Goal: Transaction & Acquisition: Purchase product/service

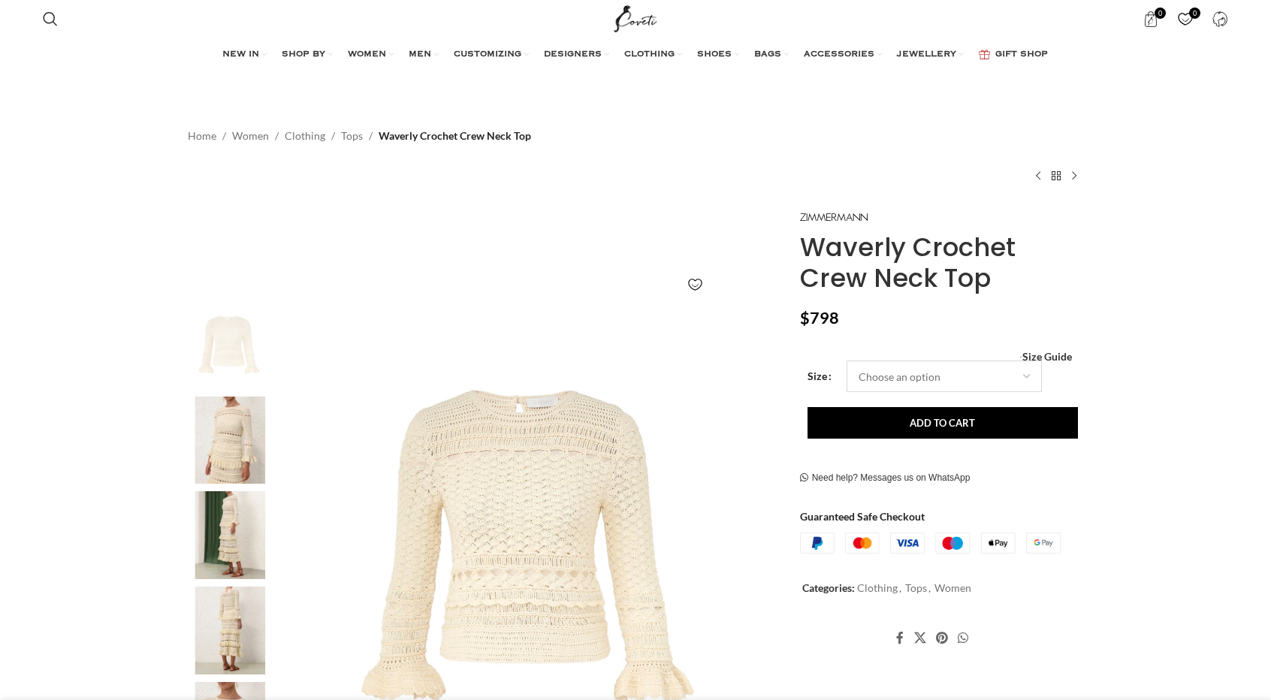
click at [884, 387] on select "Choose an option 6 UK 8 UK 10 [GEOGRAPHIC_DATA] 12 [GEOGRAPHIC_DATA] 14 [GEOGRA…" at bounding box center [944, 377] width 195 height 32
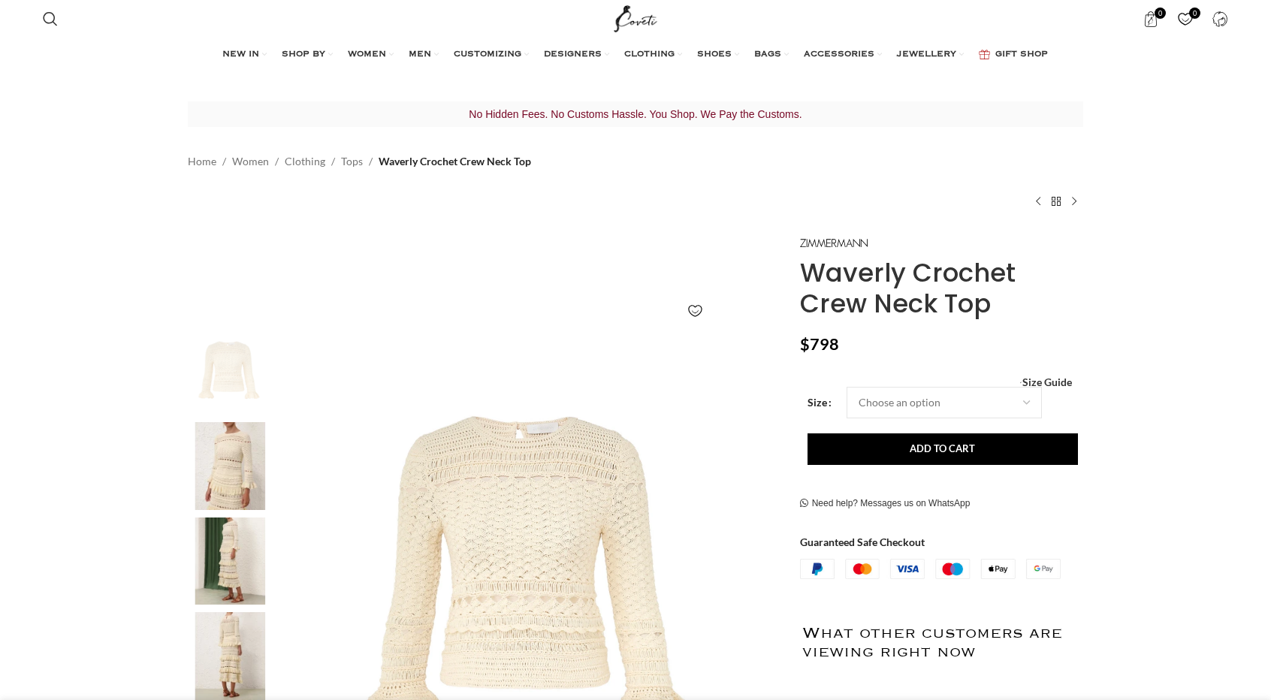
click at [906, 339] on p "$ 798" at bounding box center [941, 344] width 283 height 20
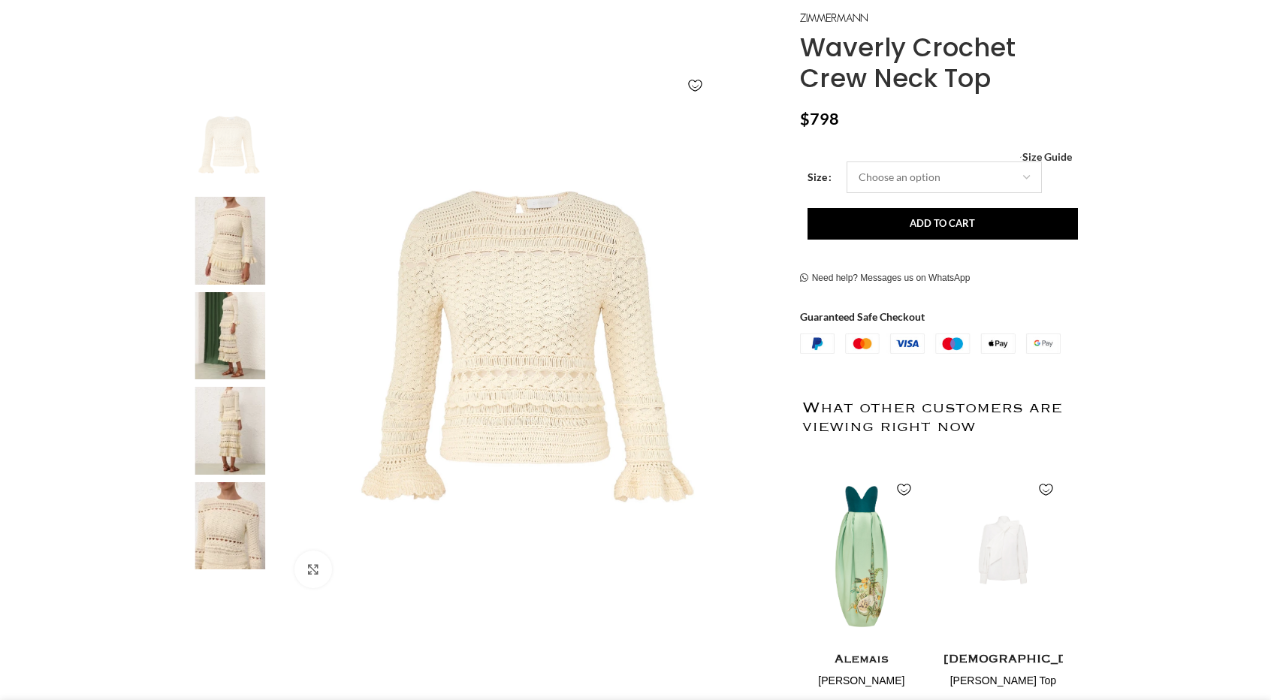
scroll to position [0, 158]
click at [874, 186] on select "Choose an option 6 UK 8 UK 10 [GEOGRAPHIC_DATA] 12 [GEOGRAPHIC_DATA] 14 [GEOGRA…" at bounding box center [944, 178] width 195 height 32
click at [847, 162] on select "Choose an option 6 UK 8 UK 10 [GEOGRAPHIC_DATA] 12 [GEOGRAPHIC_DATA] 14 [GEOGRA…" at bounding box center [944, 178] width 195 height 32
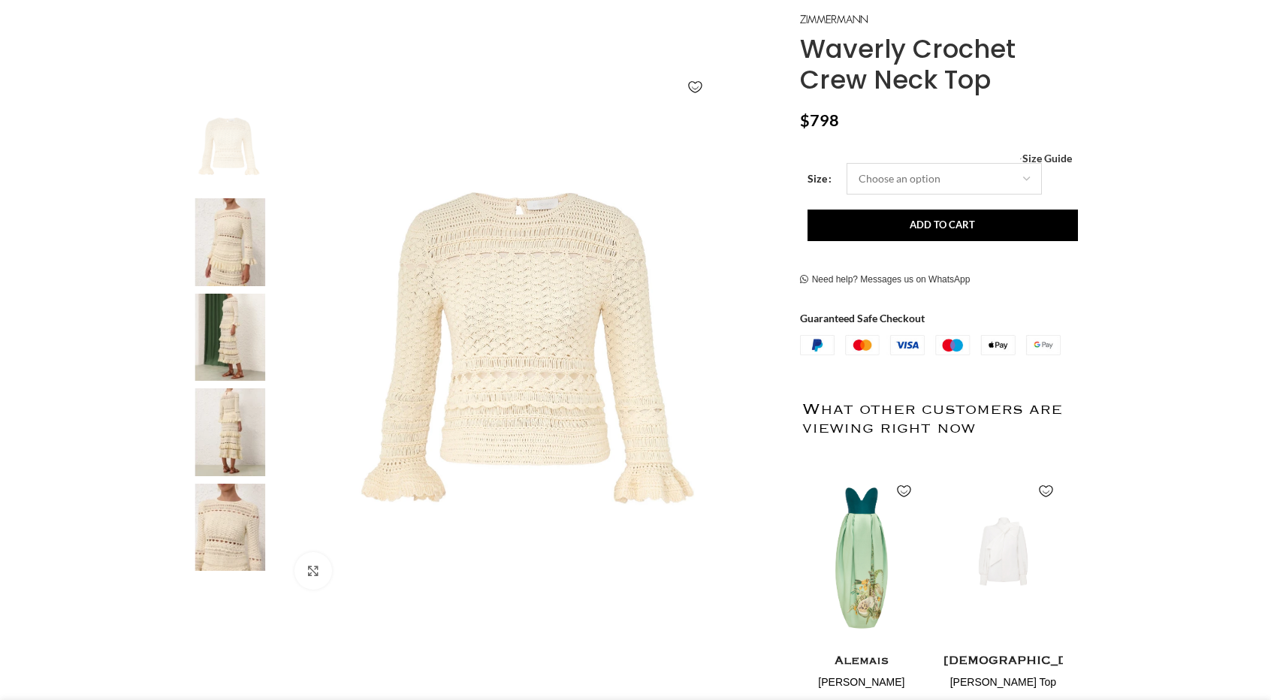
select select "10-[GEOGRAPHIC_DATA]"
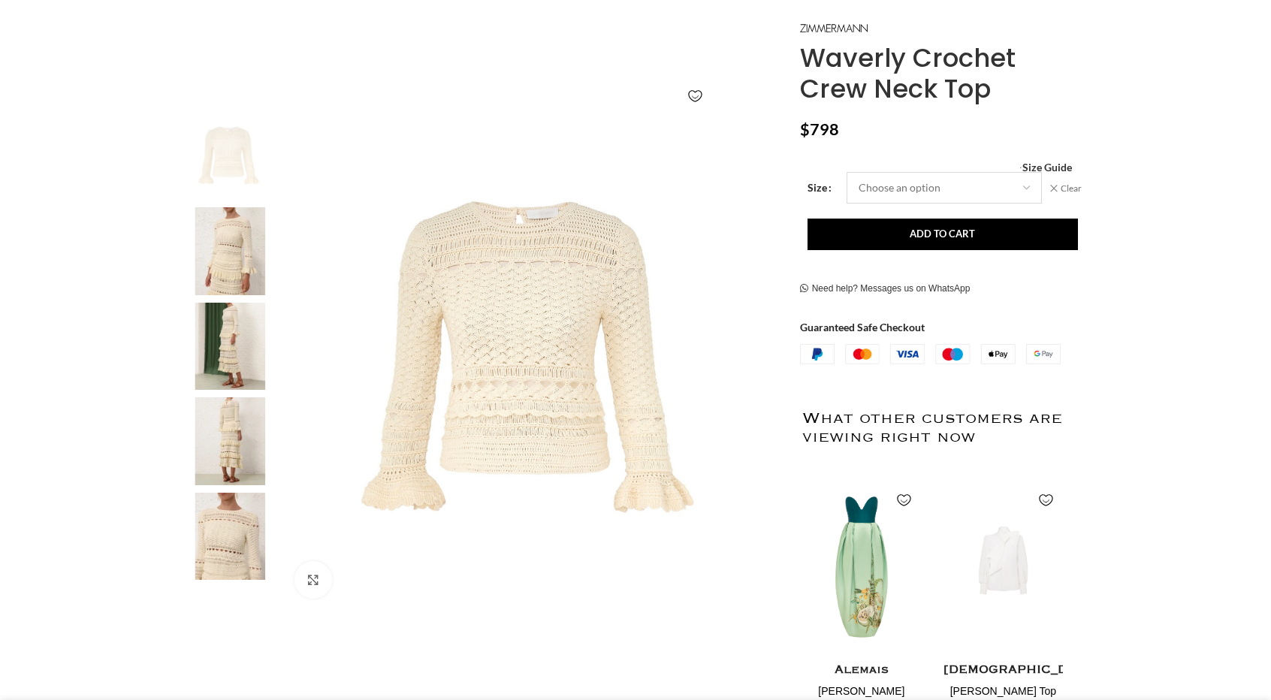
scroll to position [214, 0]
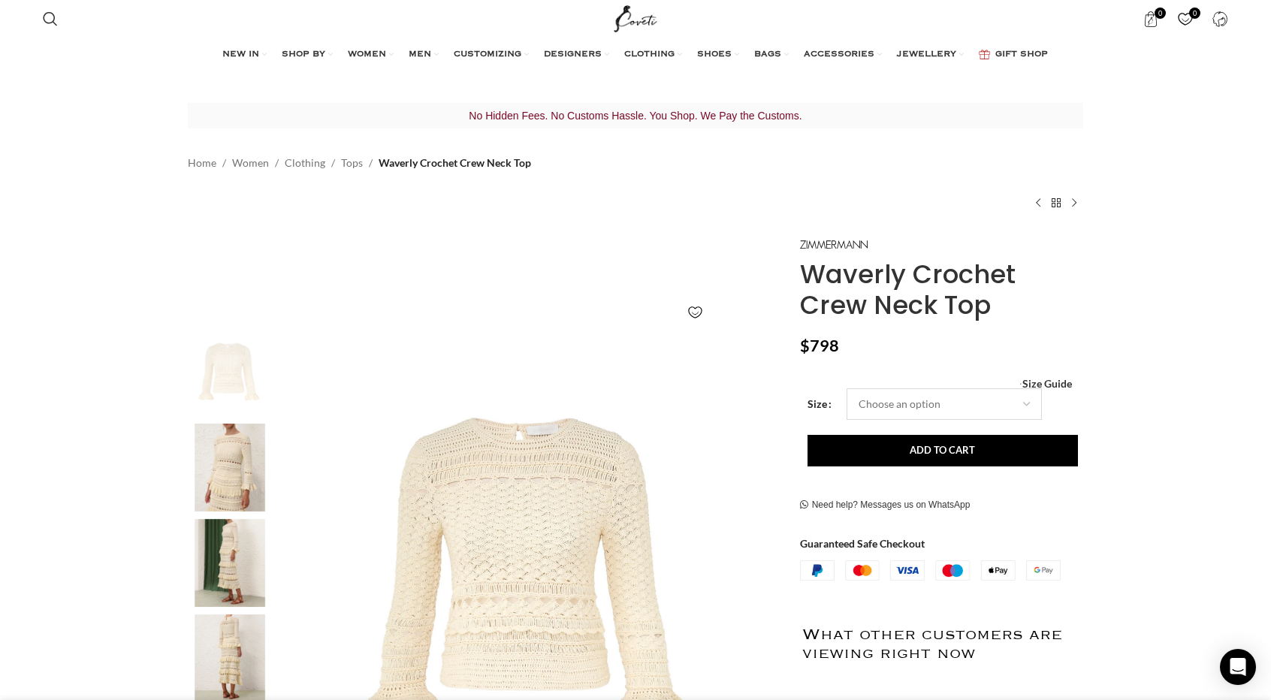
click at [904, 409] on select "Choose an option 6 UK 8 UK 10 [GEOGRAPHIC_DATA] 12 [GEOGRAPHIC_DATA] 14 [GEOGRA…" at bounding box center [944, 404] width 195 height 32
click at [964, 411] on select "Choose an option 6 UK 8 UK 10 [GEOGRAPHIC_DATA] 12 [GEOGRAPHIC_DATA] 14 [GEOGRA…" at bounding box center [944, 404] width 195 height 32
click at [847, 388] on select "Choose an option 6 UK 8 UK 10 [GEOGRAPHIC_DATA] 12 [GEOGRAPHIC_DATA] 14 [GEOGRA…" at bounding box center [944, 404] width 195 height 32
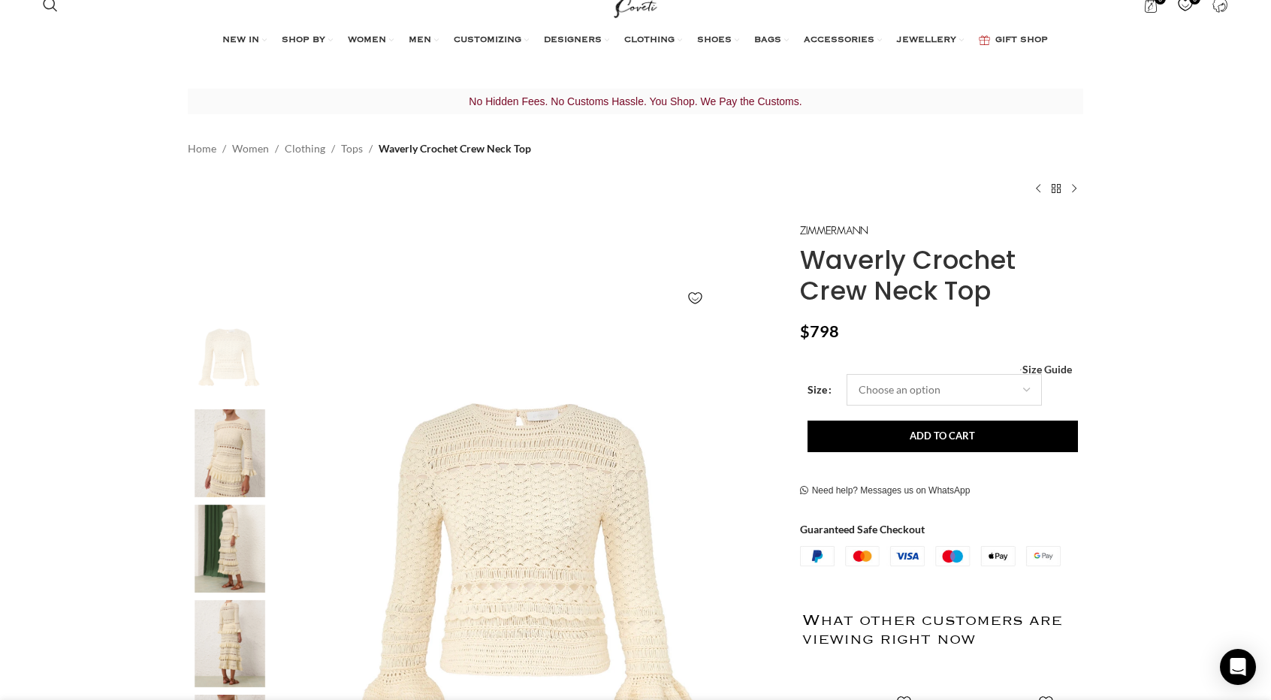
select select "10-[GEOGRAPHIC_DATA]"
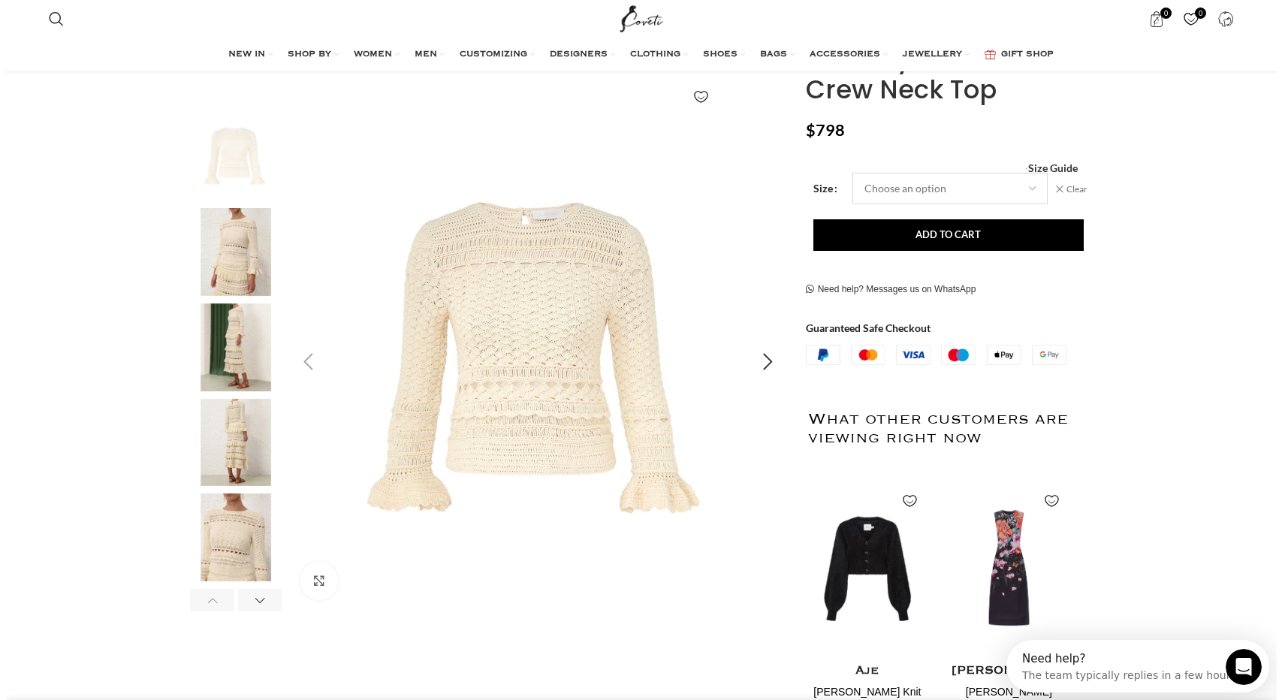
scroll to position [0, 158]
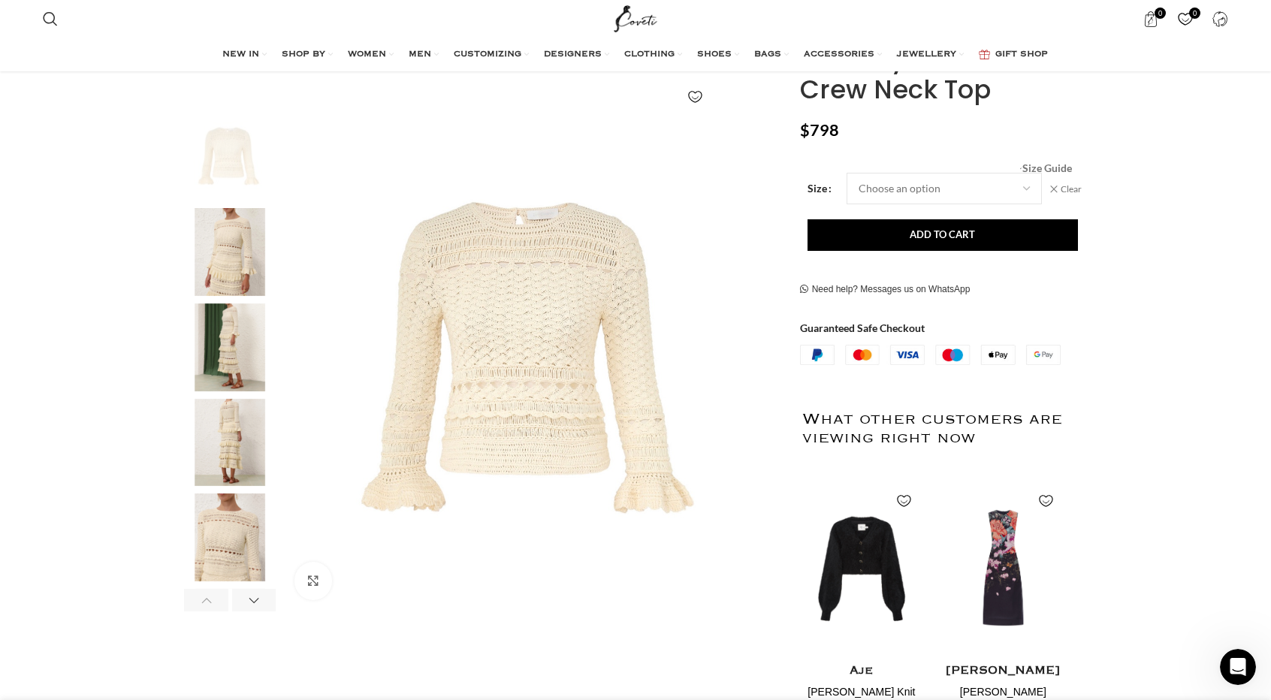
click at [1037, 168] on span "Size Guide" at bounding box center [1047, 168] width 50 height 0
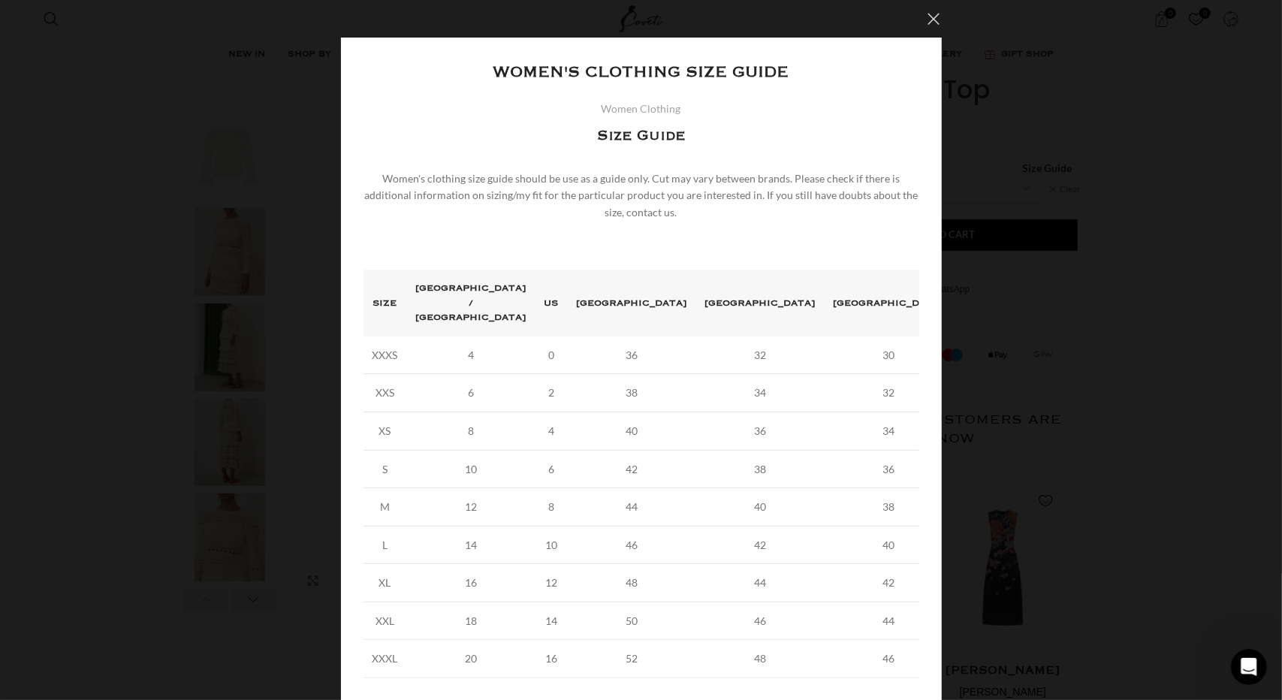
click at [921, 14] on button "×" at bounding box center [935, 19] width 38 height 38
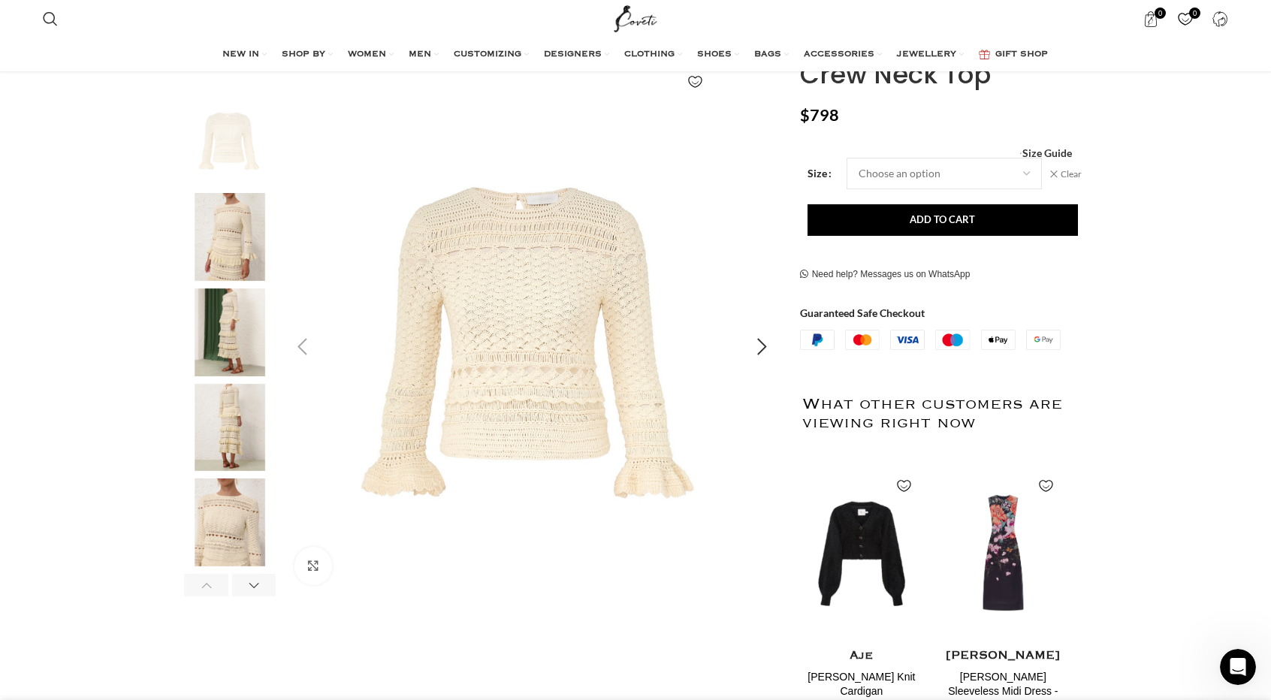
scroll to position [216, 0]
